Goal: Find specific page/section: Find specific page/section

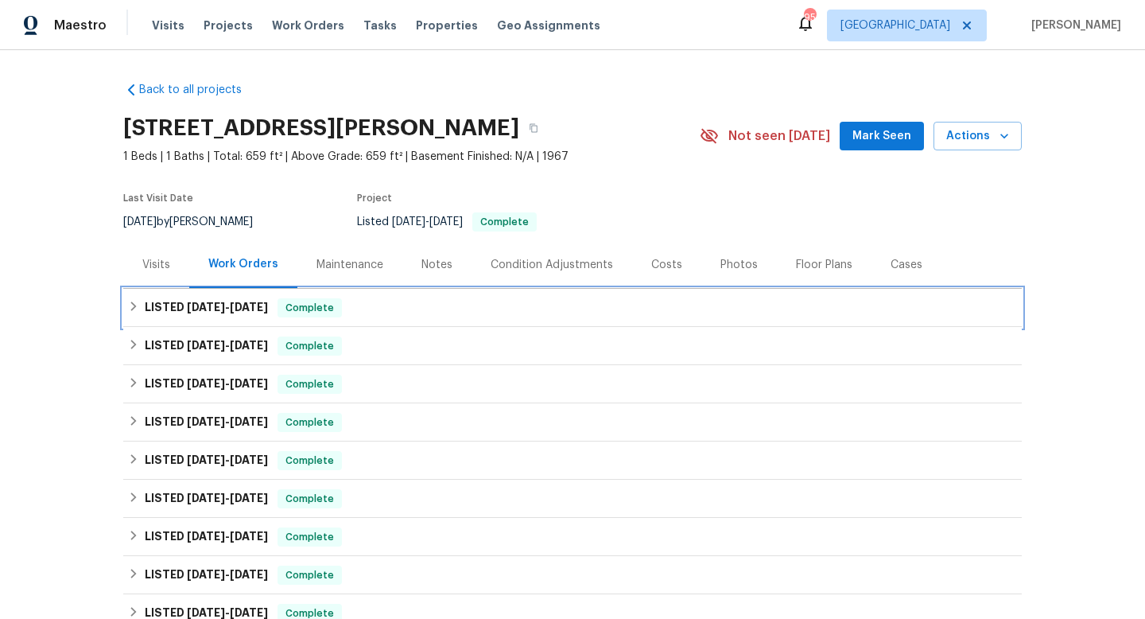
click at [704, 312] on div "LISTED [DATE] - [DATE] Complete" at bounding box center [572, 307] width 889 height 19
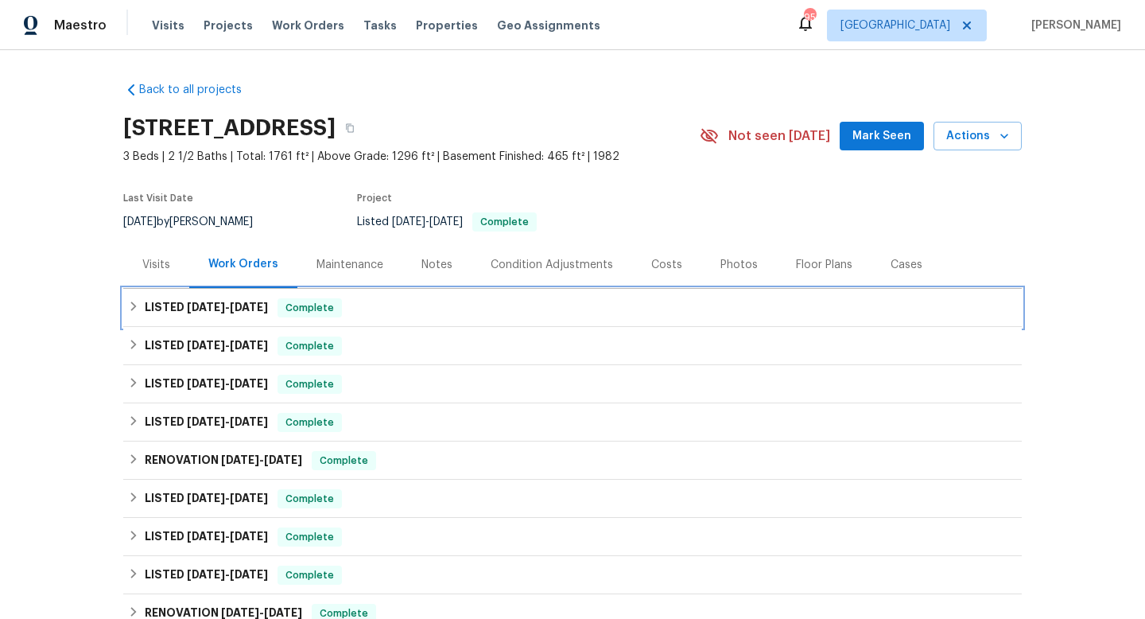
click at [360, 312] on div "LISTED [DATE] - [DATE] Complete" at bounding box center [572, 307] width 889 height 19
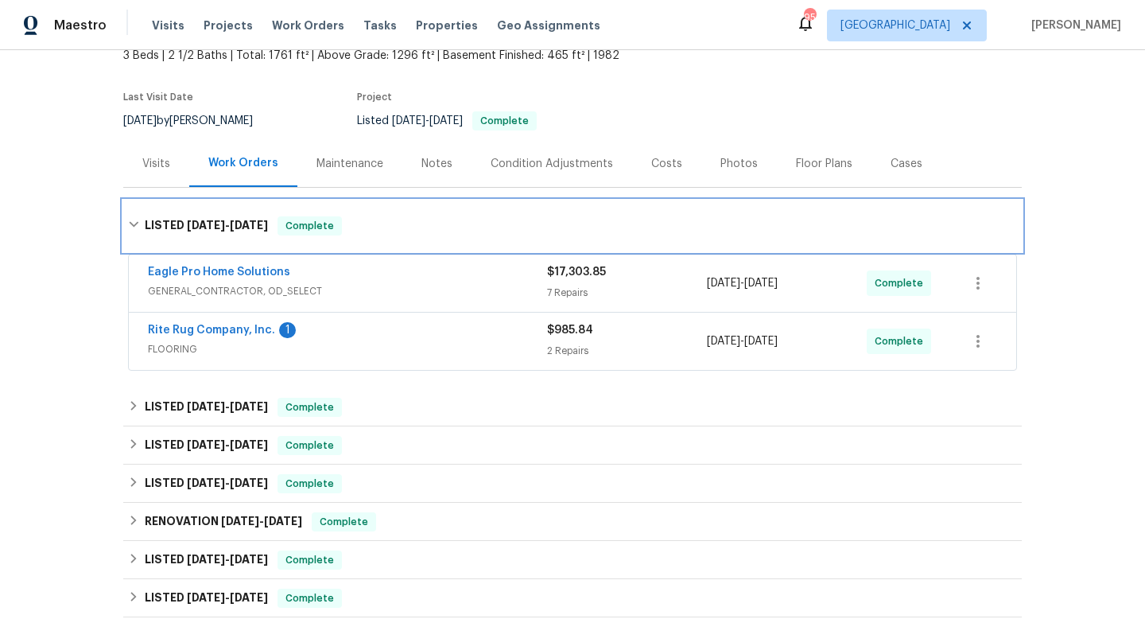
scroll to position [102, 0]
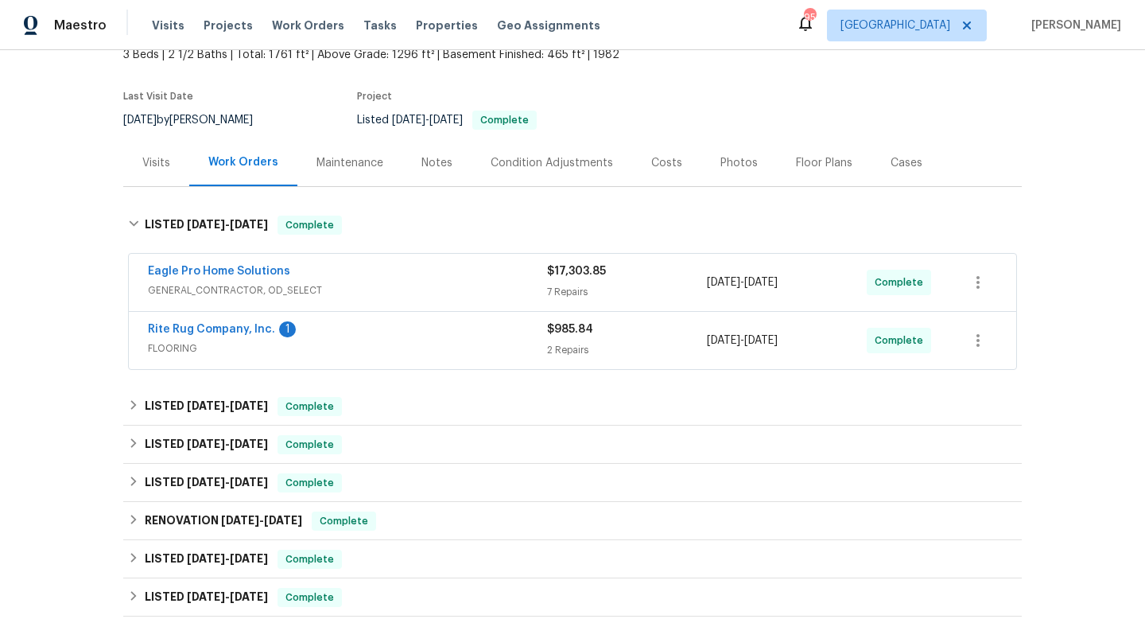
click at [460, 285] on span "GENERAL_CONTRACTOR, OD_SELECT" at bounding box center [347, 290] width 399 height 16
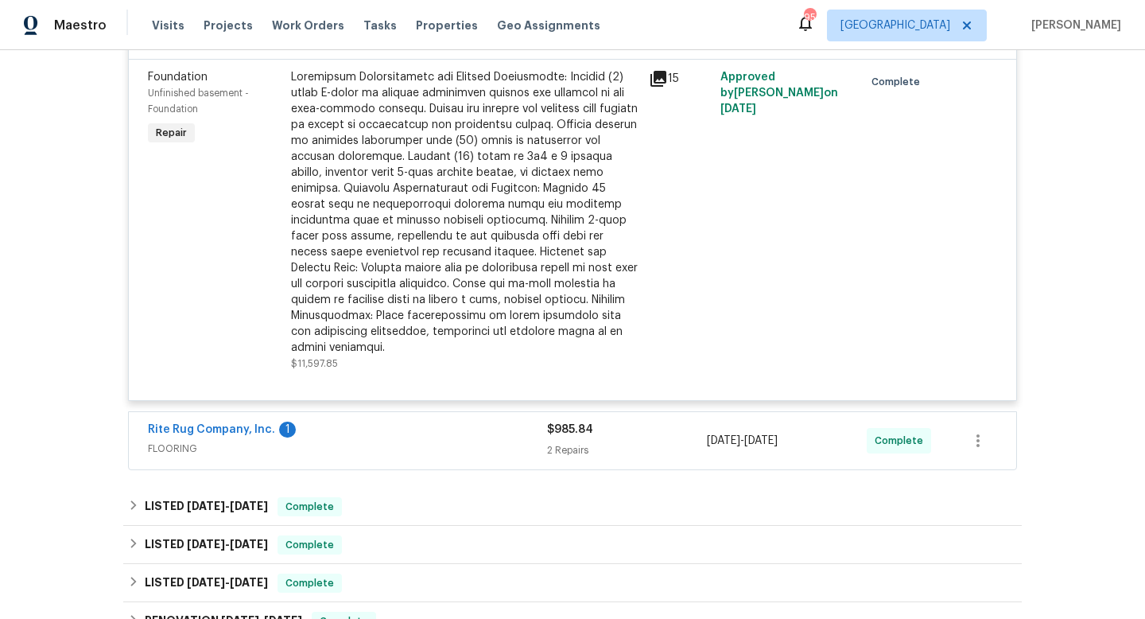
scroll to position [1612, 0]
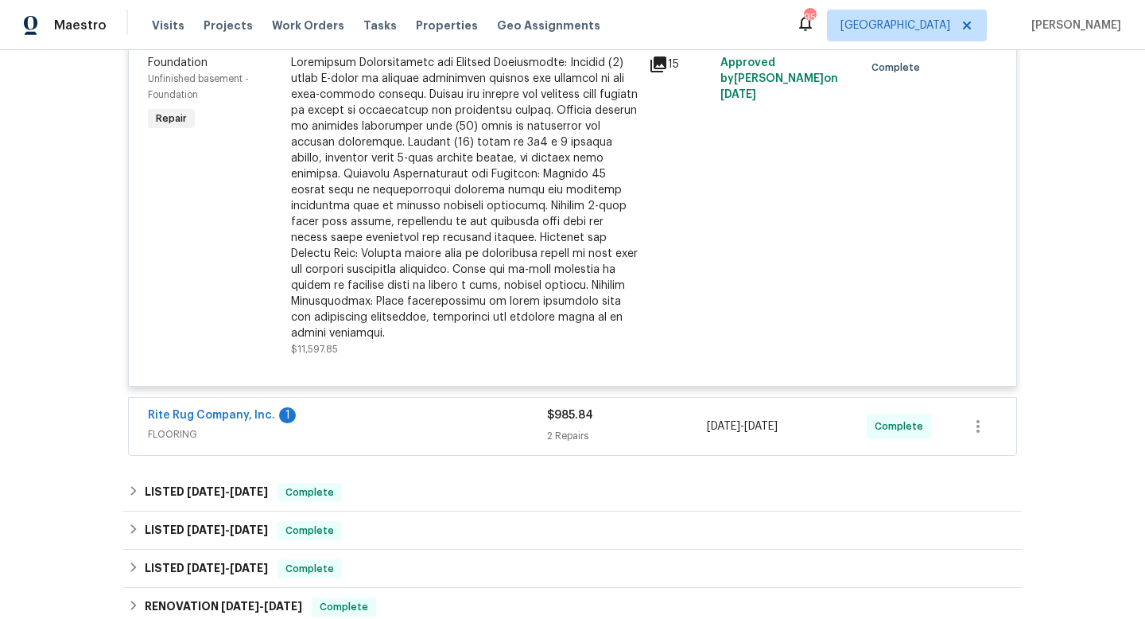
click at [433, 426] on div "Rite Rug Company, Inc. 1" at bounding box center [347, 416] width 399 height 19
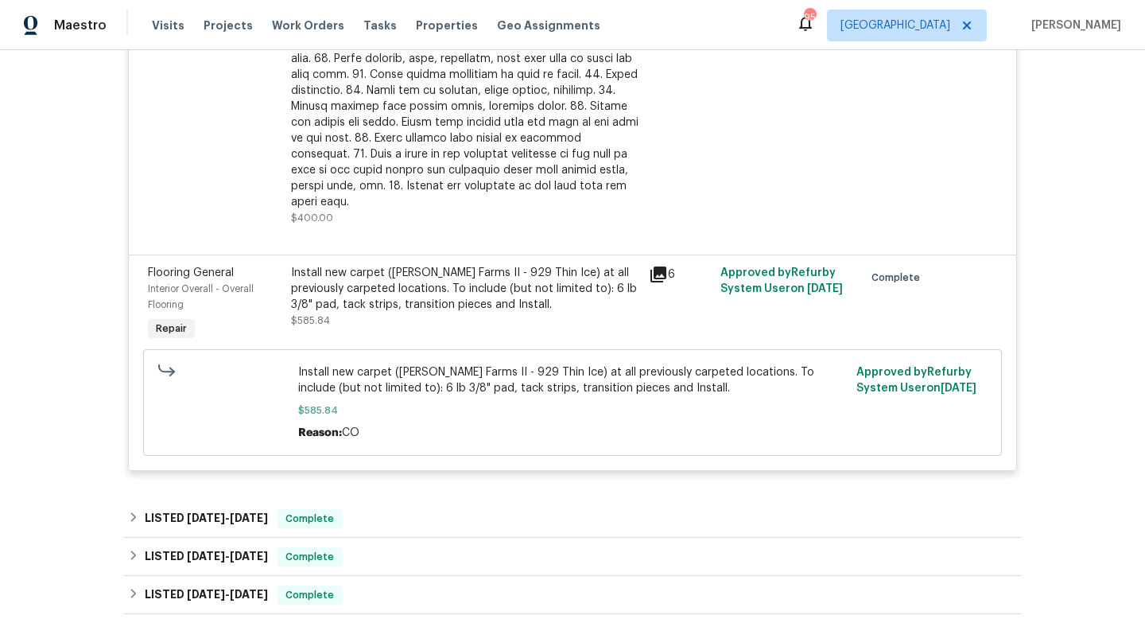
scroll to position [2250, 0]
